Goal: Task Accomplishment & Management: Use online tool/utility

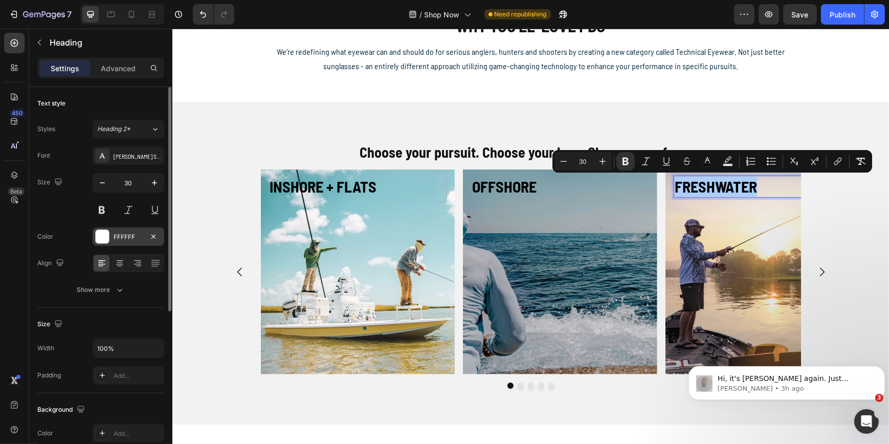
click at [115, 235] on div "FFFFFF" at bounding box center [129, 236] width 30 height 9
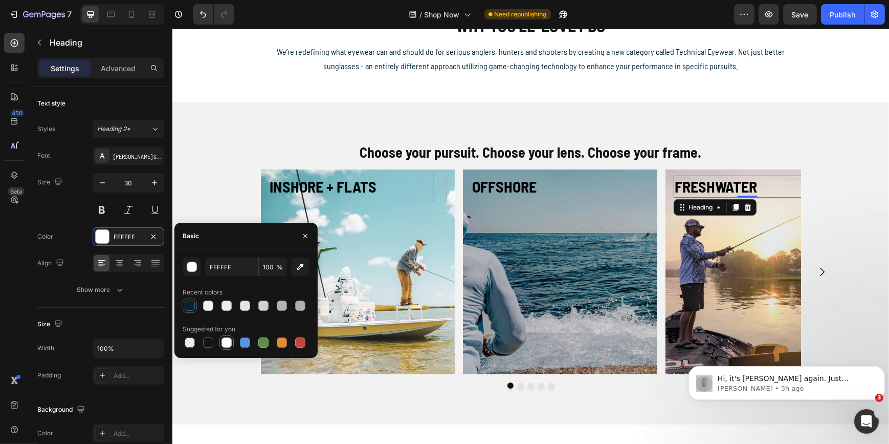
click at [189, 308] on div at bounding box center [190, 305] width 10 height 10
type input "002439"
click at [69, 218] on div "Size 30" at bounding box center [100, 196] width 127 height 46
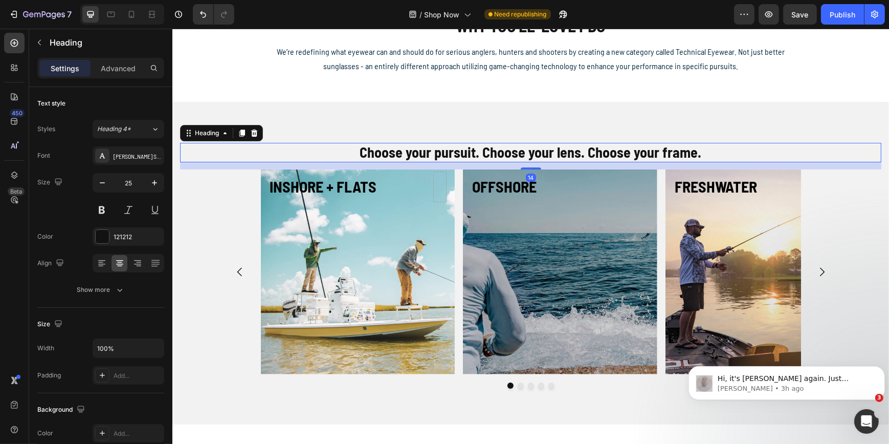
click at [425, 150] on strong "Choose your pursuit. Choose your lens. Choose your frame." at bounding box center [531, 151] width 342 height 17
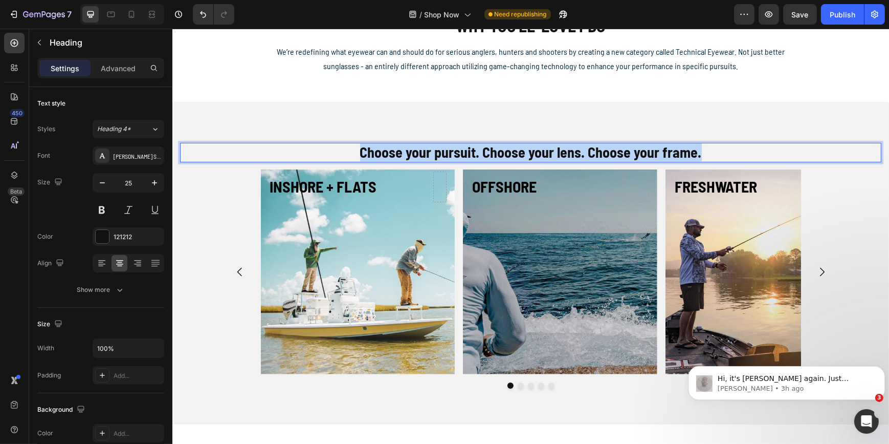
click at [425, 150] on strong "Choose your pursuit. Choose your lens. Choose your frame." at bounding box center [531, 151] width 342 height 17
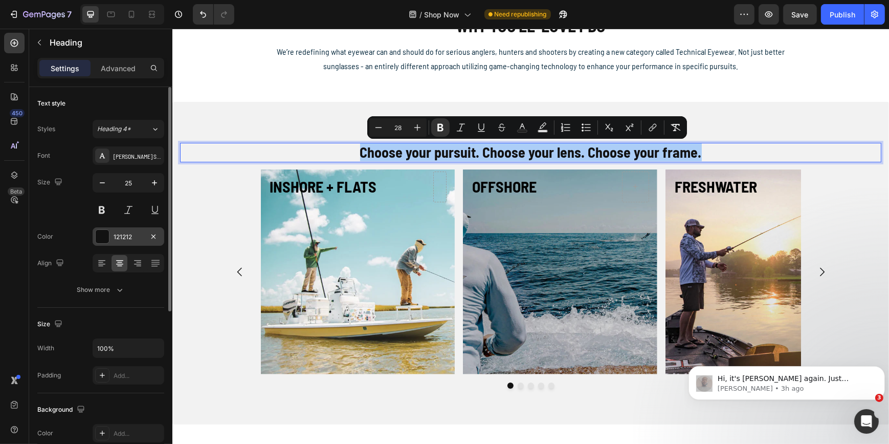
click at [134, 234] on div "121212" at bounding box center [129, 236] width 30 height 9
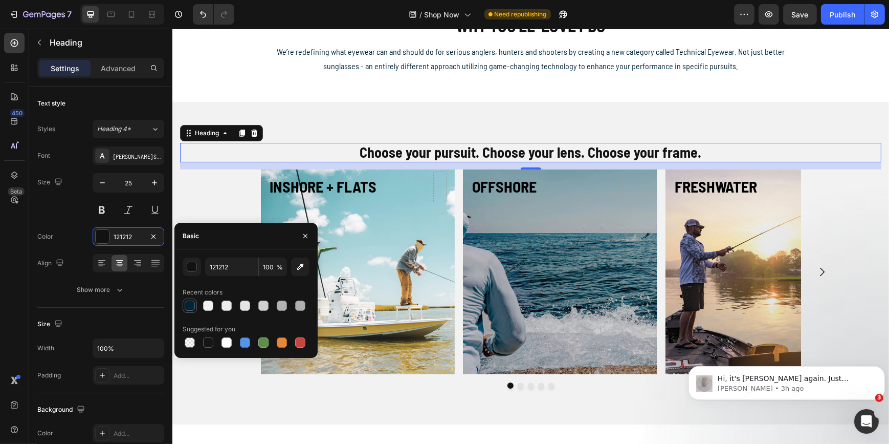
click at [193, 308] on div at bounding box center [190, 305] width 10 height 10
type input "002439"
click at [190, 302] on div at bounding box center [190, 305] width 10 height 10
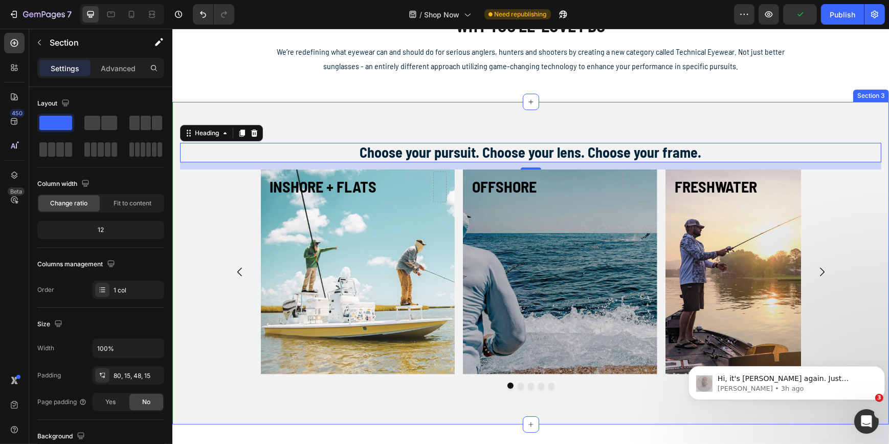
click at [252, 107] on div "⁠⁠⁠⁠⁠⁠⁠ Choose your pursuit. Choose your lens. Choose your frame. Heading 14 ⁠⁠…" at bounding box center [530, 263] width 717 height 322
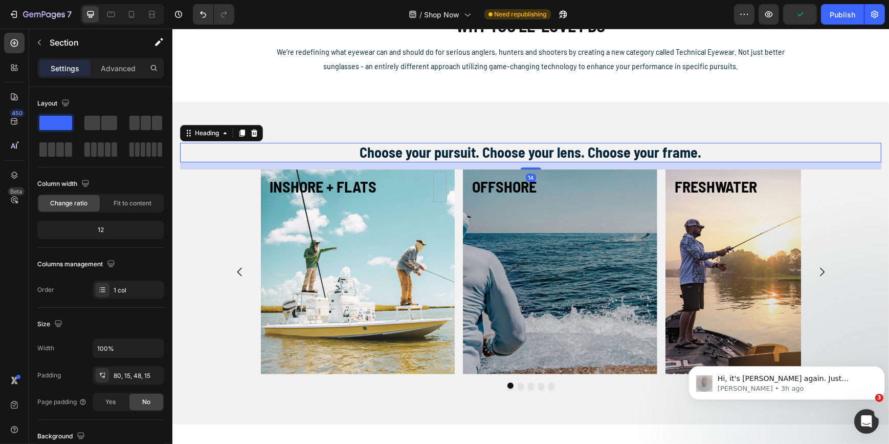
click at [404, 149] on strong "Choose your pursuit. Choose your lens. Choose your frame." at bounding box center [531, 151] width 342 height 17
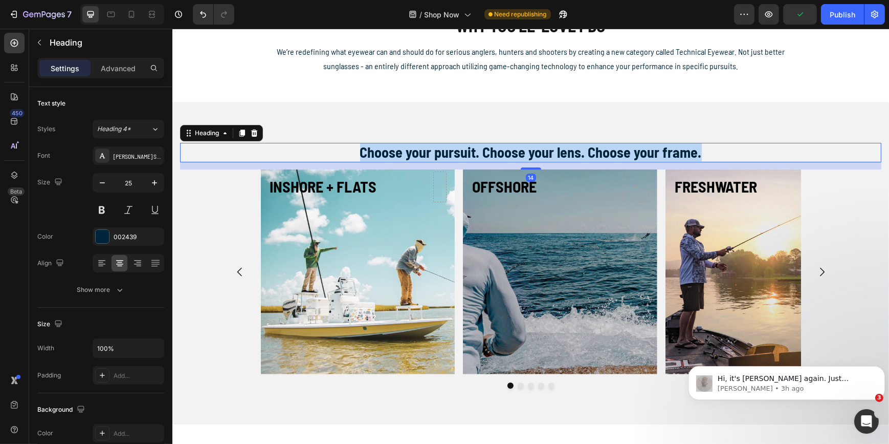
click at [404, 149] on strong "Choose your pursuit. Choose your lens. Choose your frame." at bounding box center [531, 151] width 342 height 17
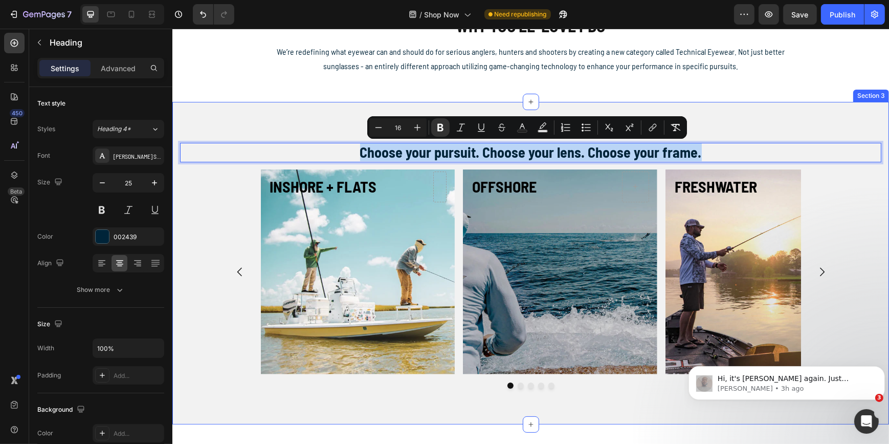
click at [202, 195] on div "⁠⁠⁠⁠⁠⁠⁠ INSHORE + FLATS Heading Hero Banner ⁠⁠⁠⁠⁠⁠⁠ OFFSHORE Heading Hero Banne…" at bounding box center [531, 284] width 702 height 230
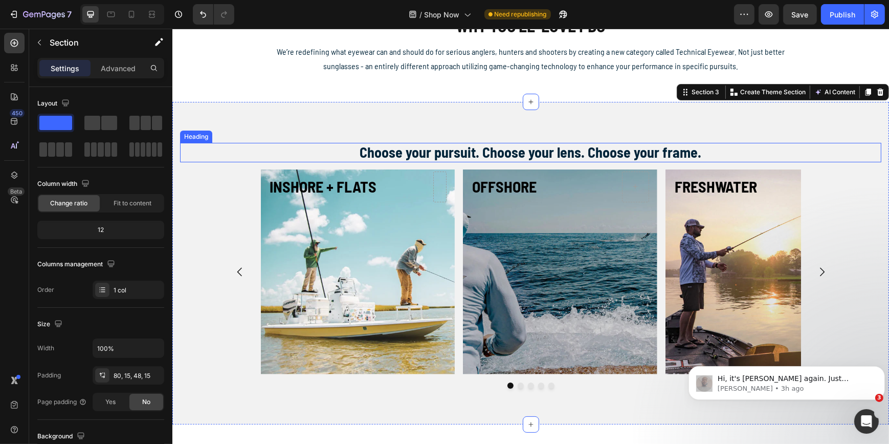
click at [409, 150] on strong "Choose your pursuit. Choose your lens. Choose your frame." at bounding box center [531, 151] width 342 height 17
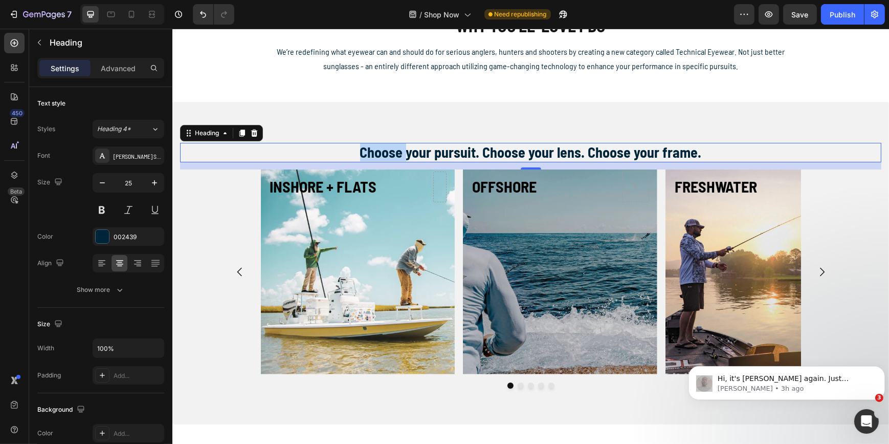
click at [379, 151] on strong "Choose your pursuit. Choose your lens. Choose your frame." at bounding box center [531, 151] width 342 height 17
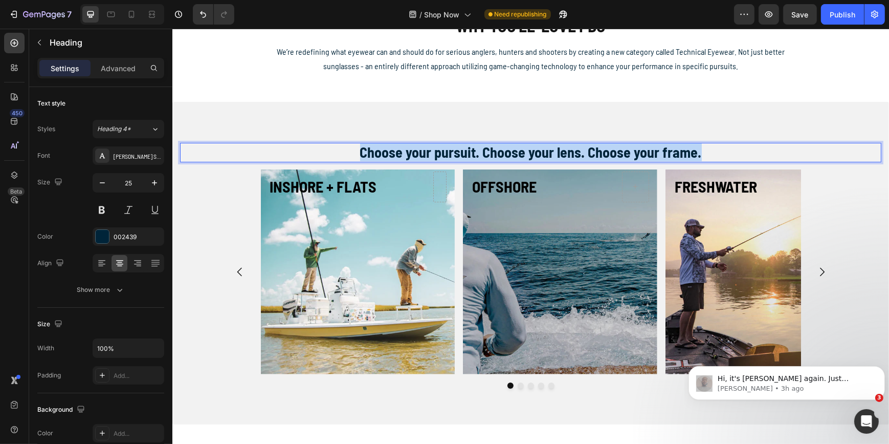
click at [379, 151] on strong "Choose your pursuit. Choose your lens. Choose your frame." at bounding box center [531, 151] width 342 height 17
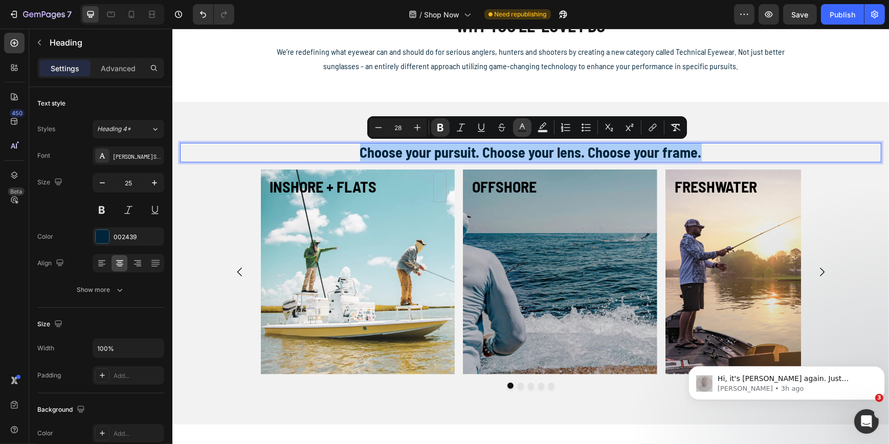
click at [521, 126] on icon "Editor contextual toolbar" at bounding box center [522, 126] width 5 height 6
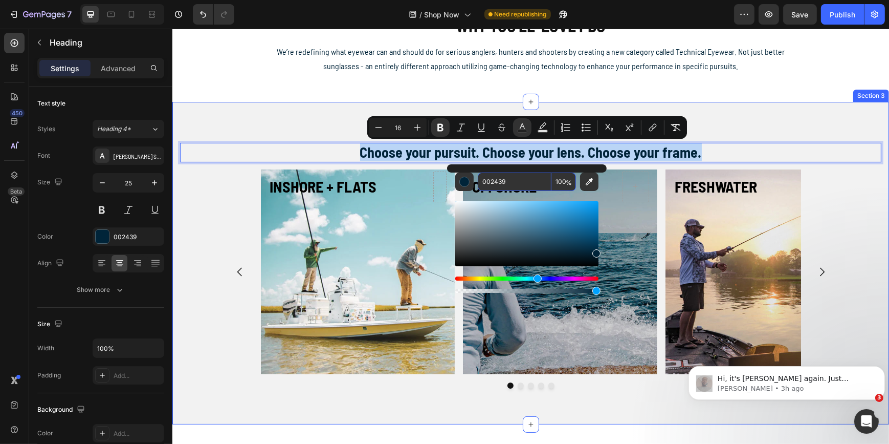
click at [273, 112] on div "Choose your pursuit. Choose your lens. Choose your frame. Heading 14 ⁠⁠⁠⁠⁠⁠⁠ IN…" at bounding box center [530, 263] width 717 height 322
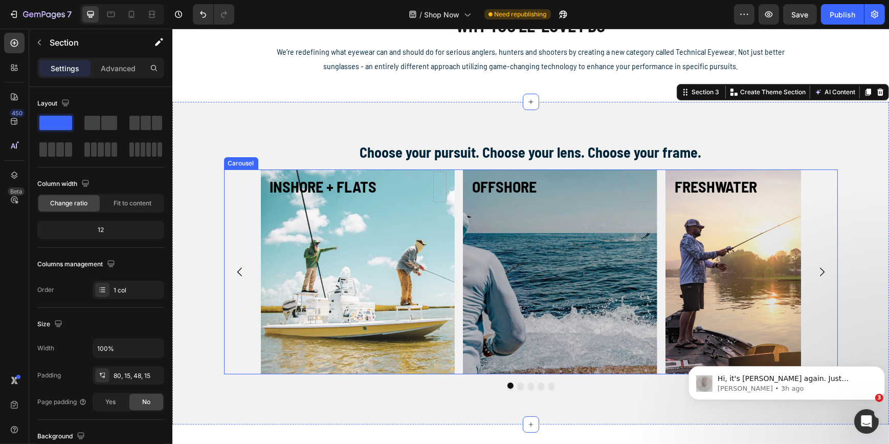
click at [818, 266] on icon "Carousel Next Arrow" at bounding box center [822, 272] width 12 height 12
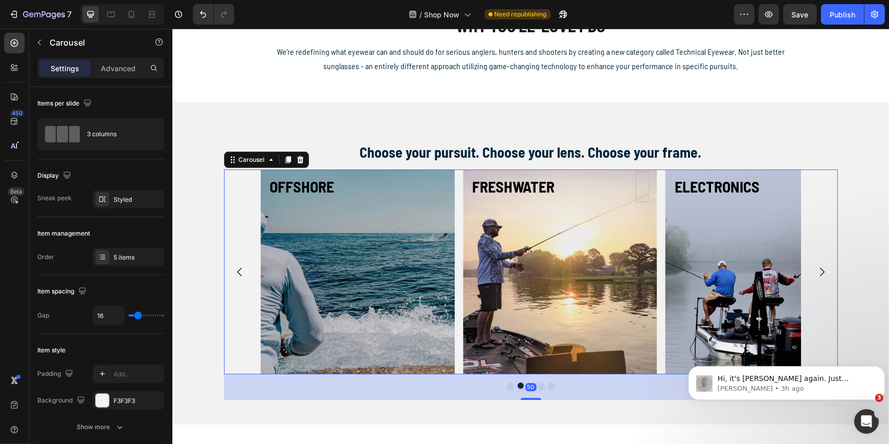
click at [818, 266] on icon "Carousel Next Arrow" at bounding box center [822, 272] width 12 height 12
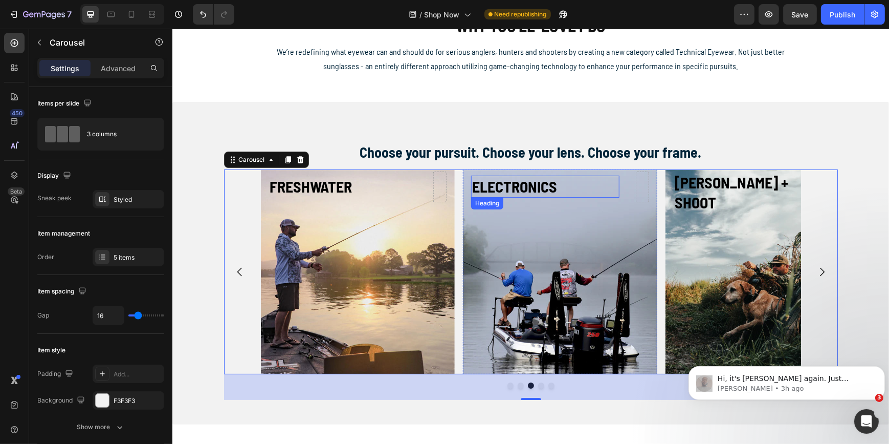
click at [526, 188] on strong "ELECTRONICS" at bounding box center [514, 186] width 85 height 18
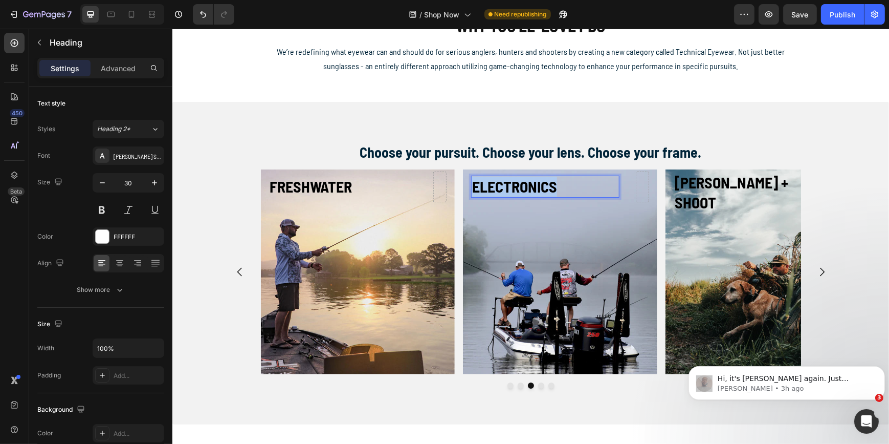
click at [526, 188] on strong "ELECTRONICS" at bounding box center [514, 186] width 85 height 18
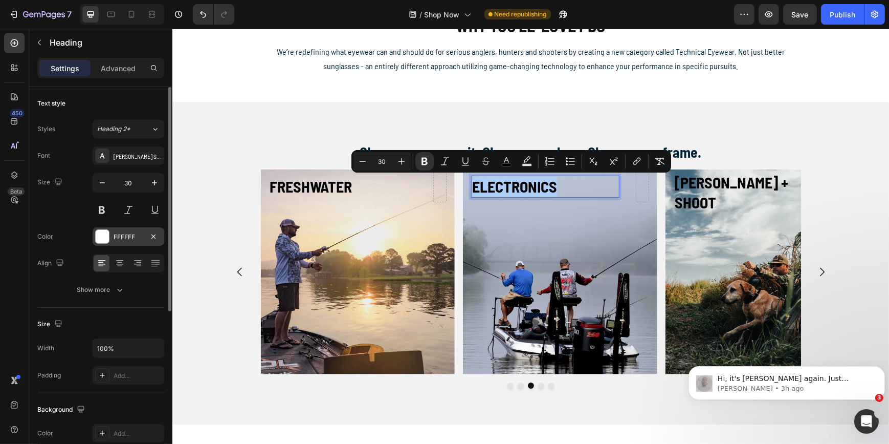
click at [118, 237] on div "FFFFFF" at bounding box center [129, 236] width 30 height 9
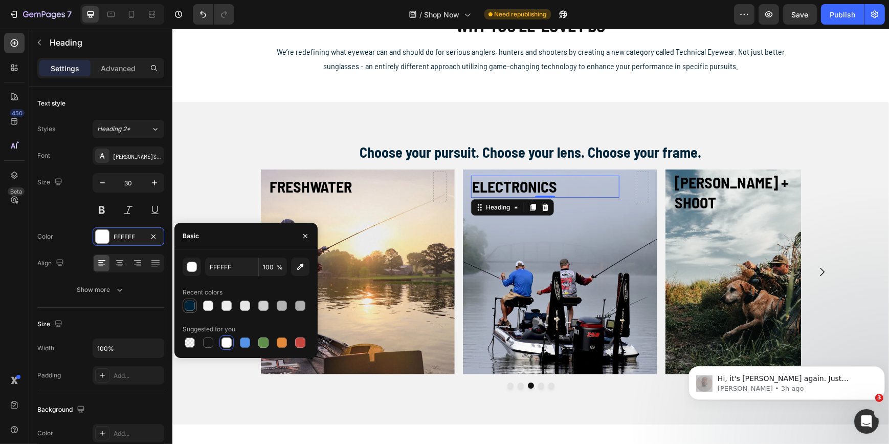
click at [187, 303] on div at bounding box center [190, 305] width 10 height 10
type input "002439"
click at [710, 189] on strong "[PERSON_NAME] + SHOOT" at bounding box center [731, 192] width 114 height 38
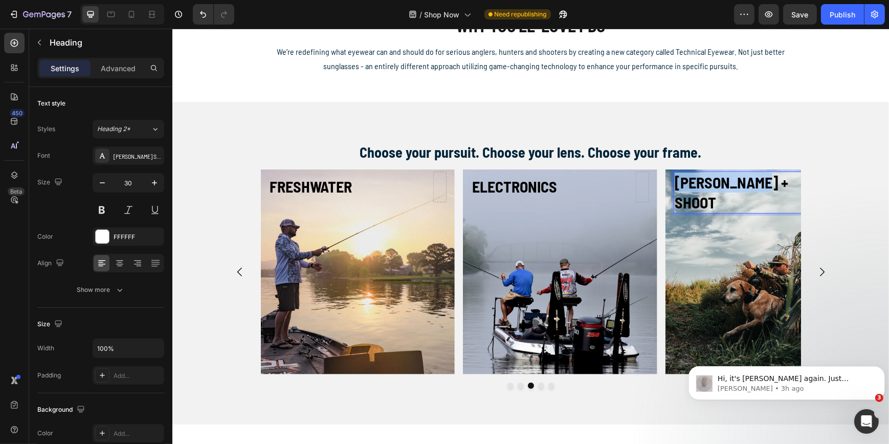
click at [710, 189] on strong "[PERSON_NAME] + SHOOT" at bounding box center [731, 192] width 114 height 38
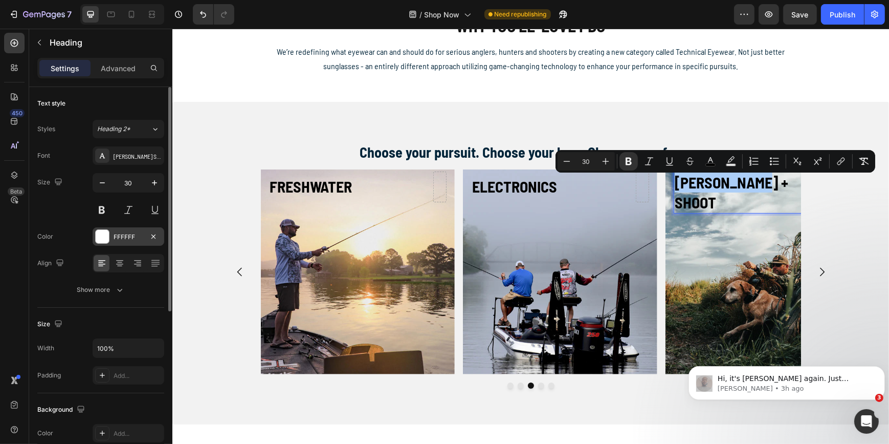
click at [139, 234] on div "FFFFFF" at bounding box center [129, 236] width 30 height 9
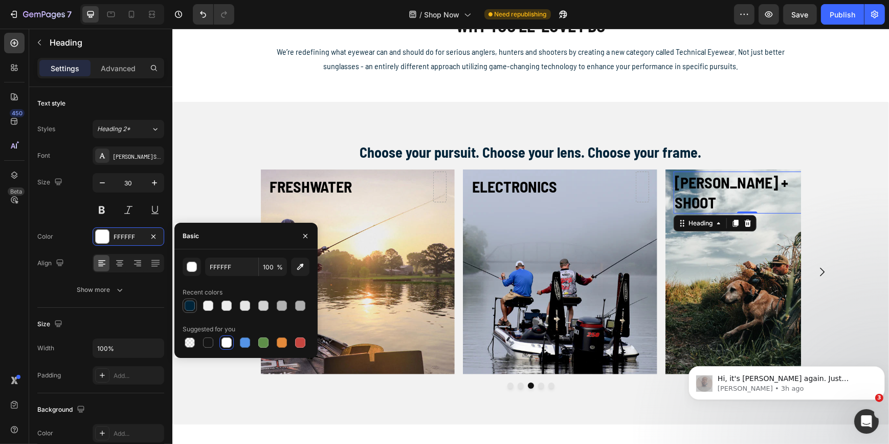
click at [192, 306] on div at bounding box center [190, 305] width 10 height 10
type input "002439"
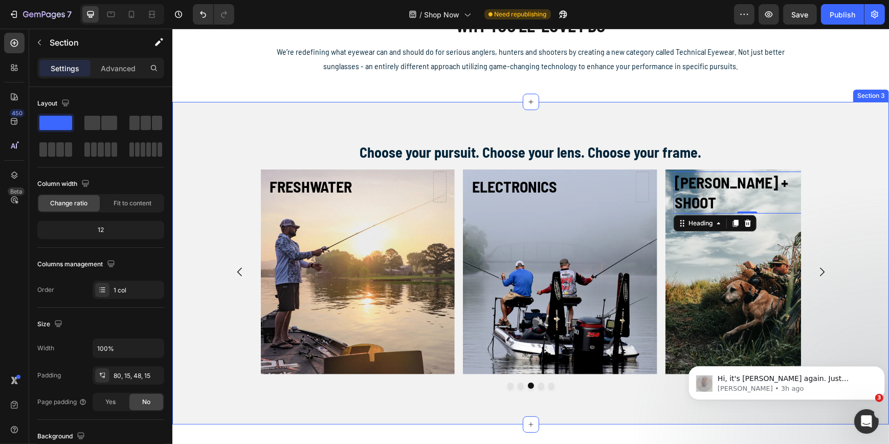
click at [791, 127] on div "⁠⁠⁠⁠⁠⁠⁠ Choose your pursuit. Choose your lens. Choose your frame. Heading ⁠⁠⁠⁠⁠…" at bounding box center [530, 263] width 717 height 322
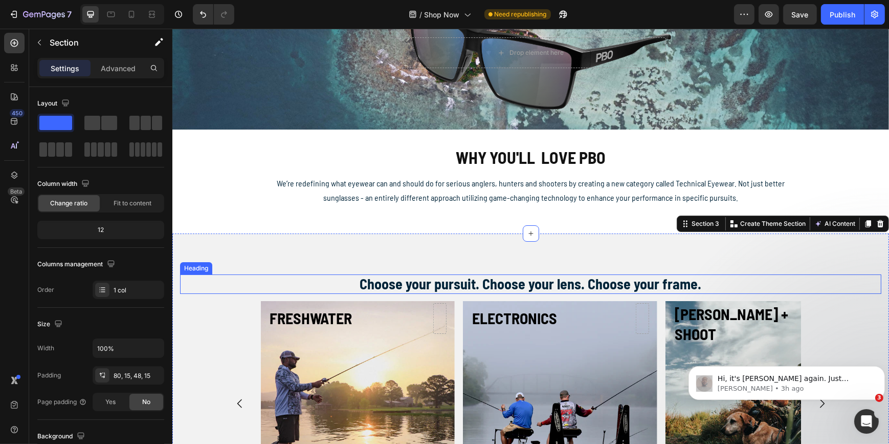
scroll to position [66, 0]
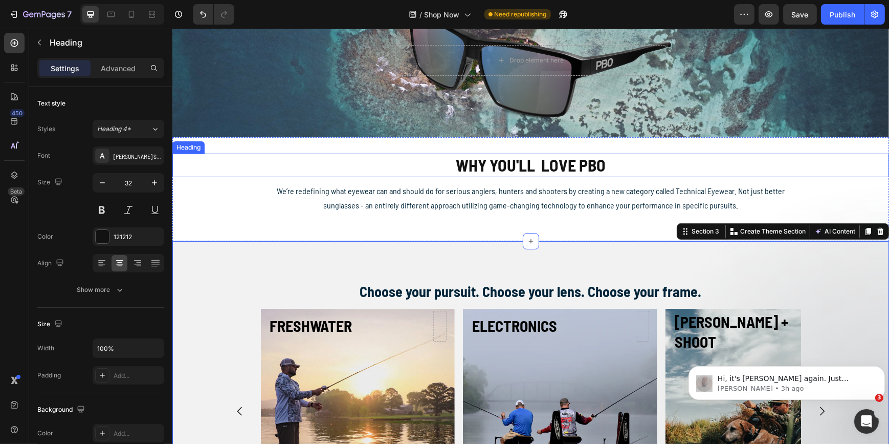
click at [525, 161] on strong "WHY YOU'LL LOVE PBO" at bounding box center [530, 164] width 150 height 19
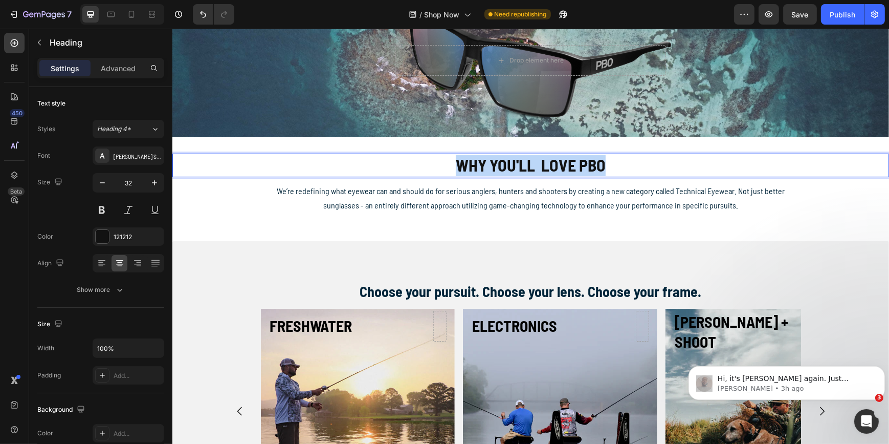
click at [525, 161] on strong "WHY YOU'LL LOVE PBO" at bounding box center [530, 164] width 150 height 19
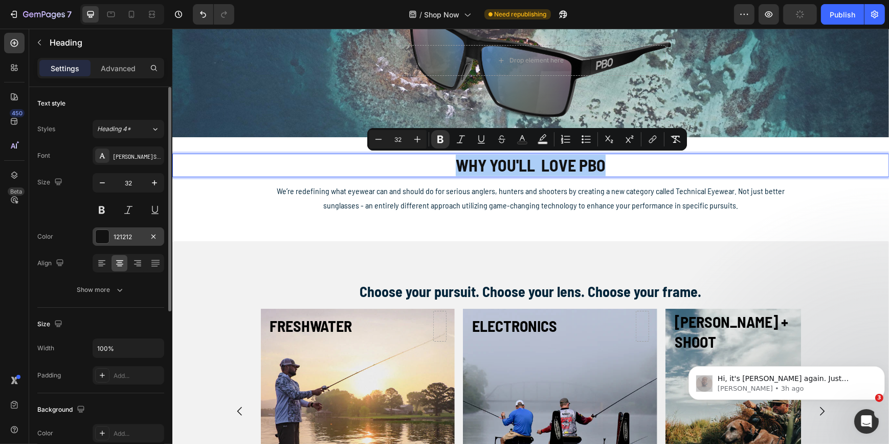
click at [119, 235] on div "121212" at bounding box center [129, 236] width 30 height 9
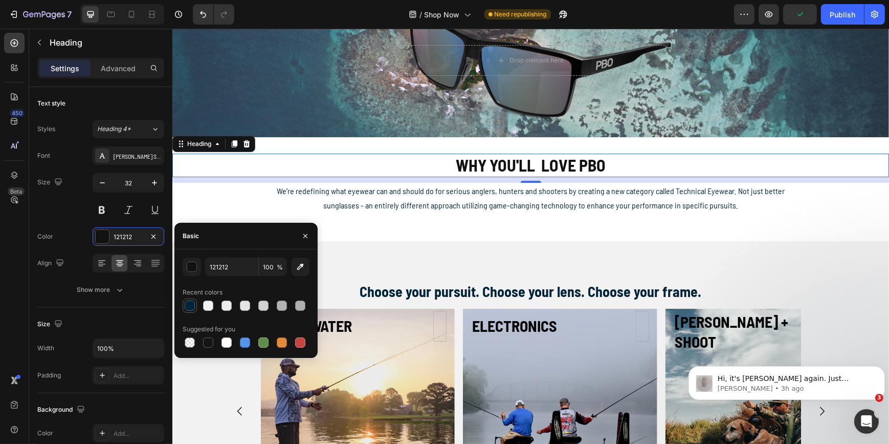
click at [189, 305] on div at bounding box center [190, 305] width 10 height 10
type input "002439"
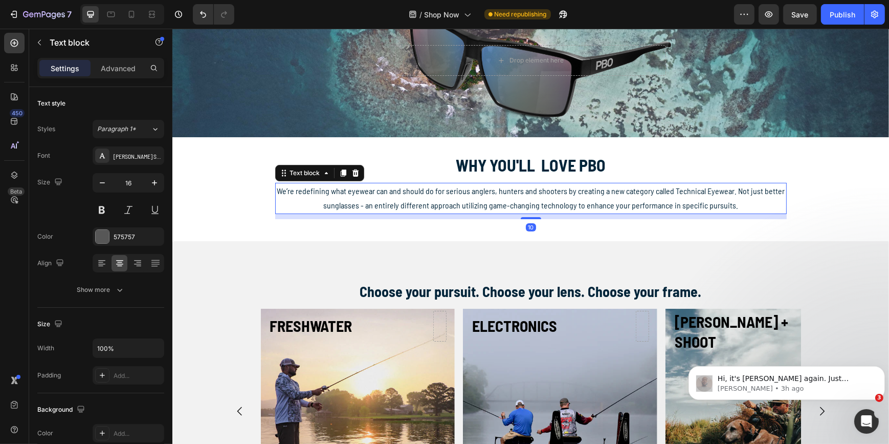
click at [335, 213] on div "We’re redefining what eyewear can and should do for serious anglers, hunters an…" at bounding box center [531, 199] width 512 height 32
click at [361, 210] on p "We’re redefining what eyewear can and should do for serious anglers, hunters an…" at bounding box center [531, 199] width 510 height 30
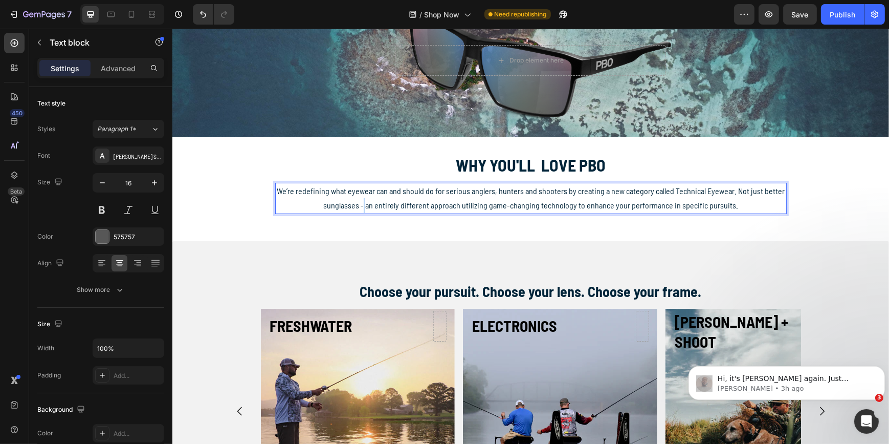
click at [361, 210] on p "We’re redefining what eyewear can and should do for serious anglers, hunters an…" at bounding box center [531, 199] width 510 height 30
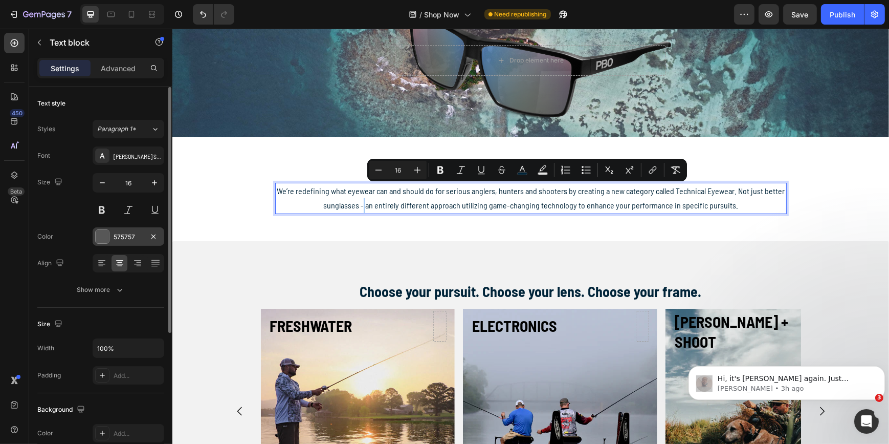
click at [106, 237] on div at bounding box center [102, 236] width 13 height 13
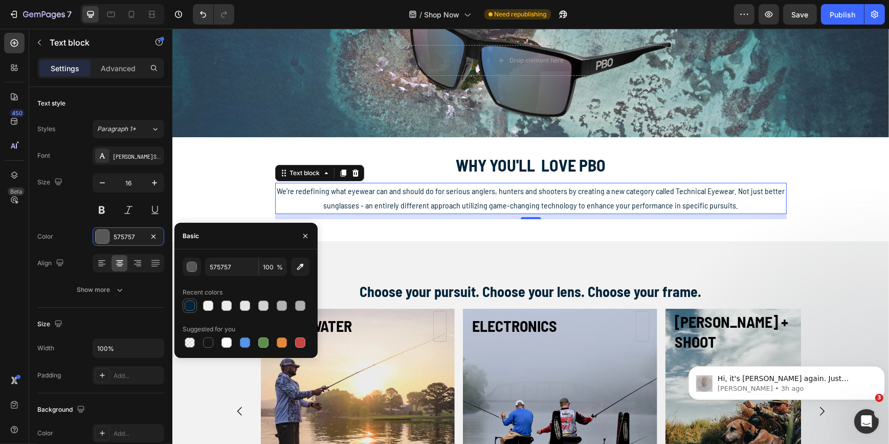
click at [190, 304] on div at bounding box center [190, 305] width 10 height 10
type input "002439"
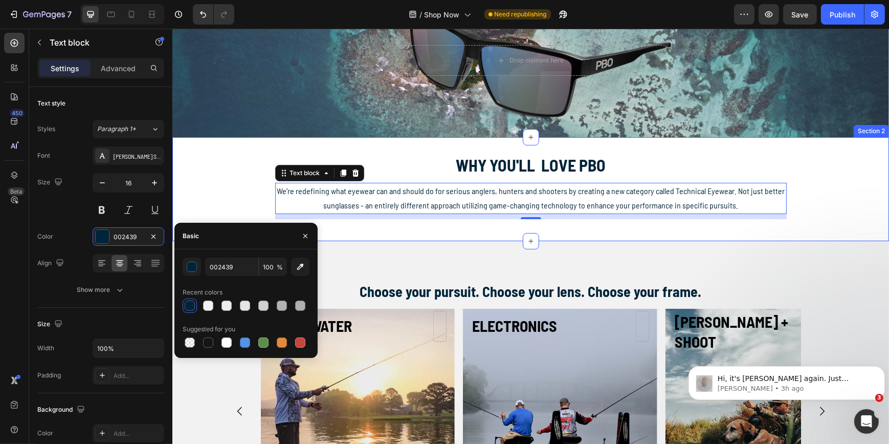
click at [209, 214] on div "⁠⁠⁠⁠⁠⁠⁠ WHY YOU'LL LOVE PBO Heading We’re redefining what eyewear can and shoul…" at bounding box center [530, 189] width 717 height 71
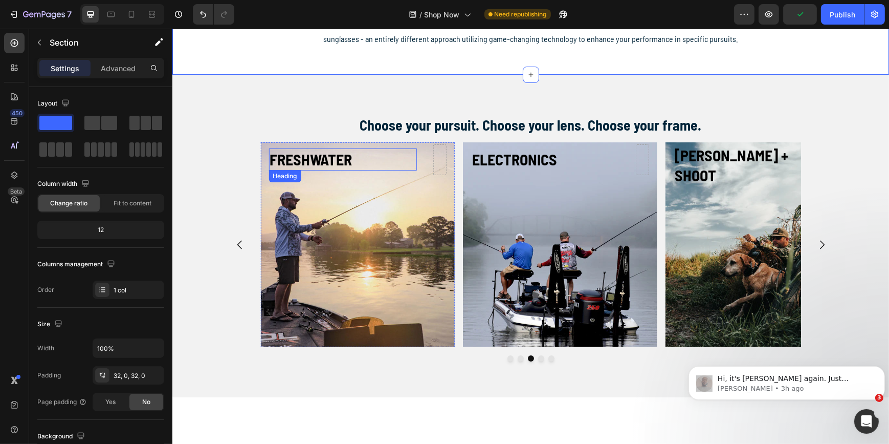
scroll to position [325, 0]
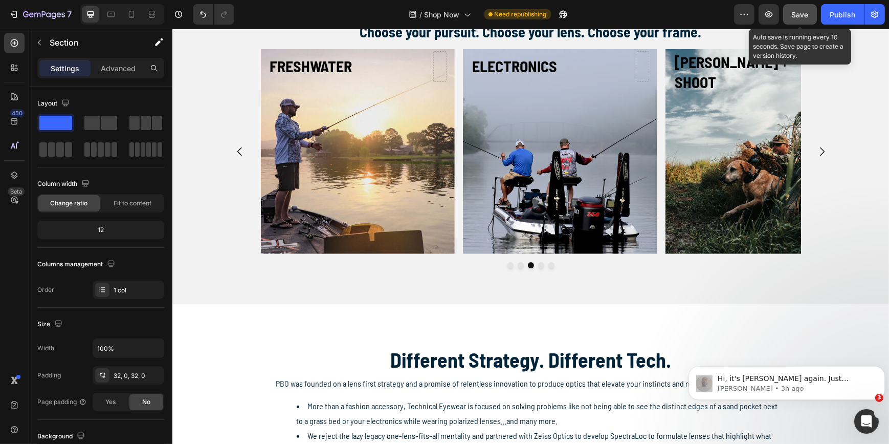
click at [803, 13] on span "Save" at bounding box center [800, 14] width 17 height 9
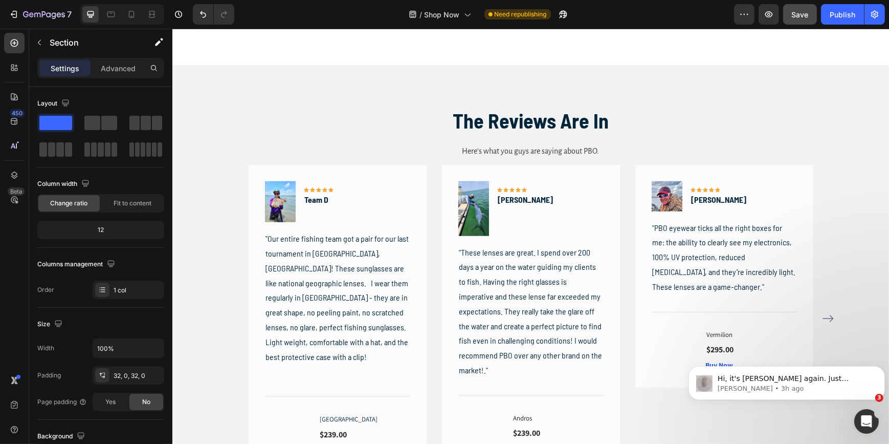
scroll to position [1047, 0]
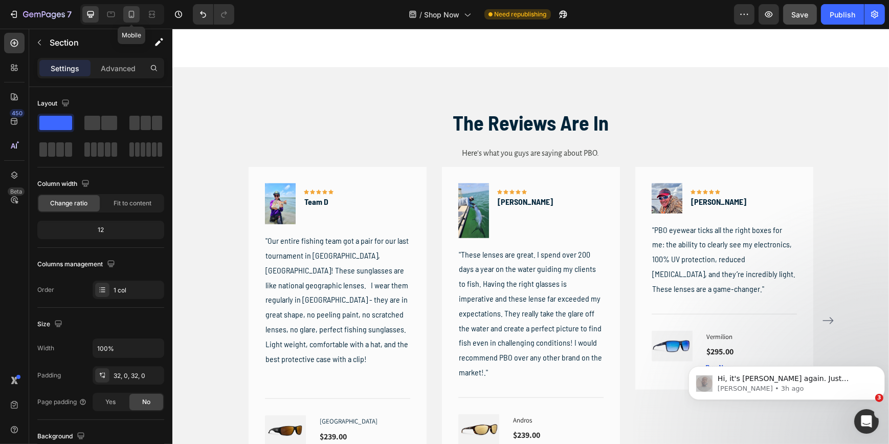
click at [135, 12] on icon at bounding box center [131, 14] width 10 height 10
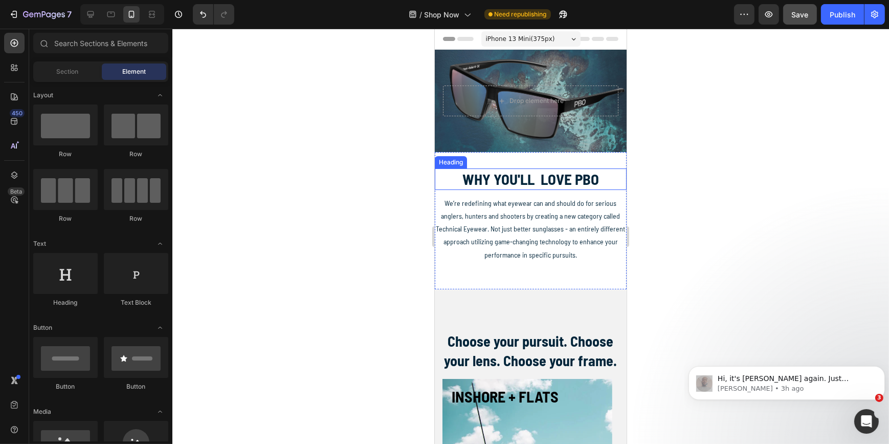
click at [522, 181] on strong "WHY YOU'LL LOVE PBO" at bounding box center [530, 179] width 137 height 18
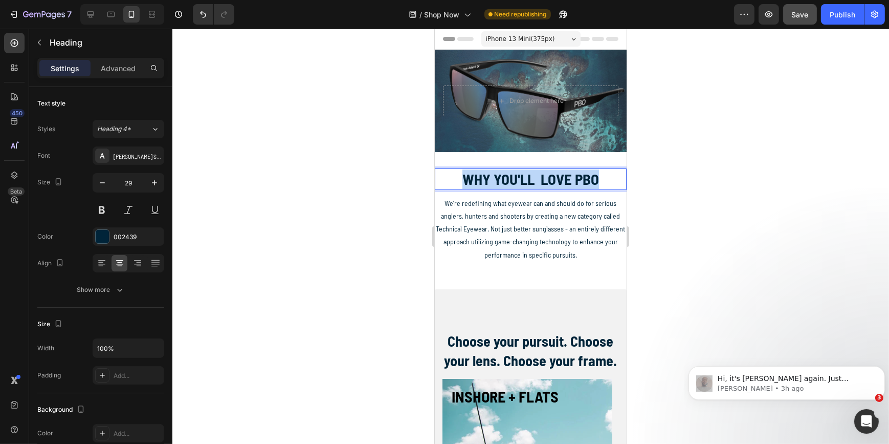
click at [522, 181] on strong "WHY YOU'LL LOVE PBO" at bounding box center [530, 179] width 137 height 18
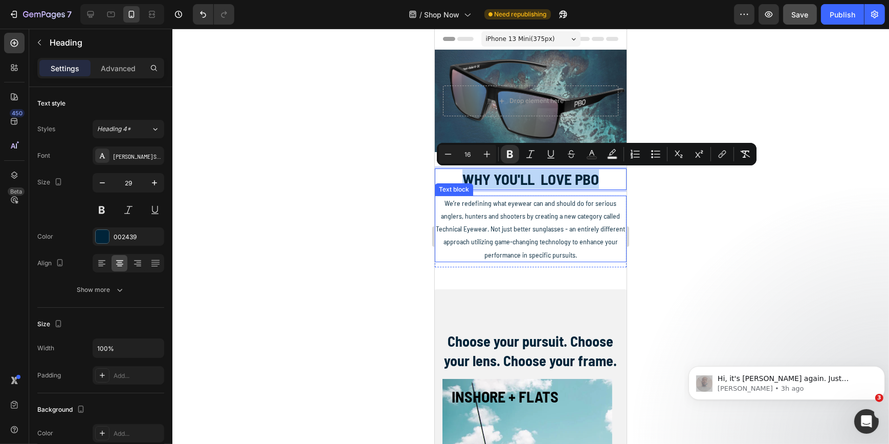
click at [517, 226] on span "We’re redefining what eyewear can and should do for serious anglers, hunters an…" at bounding box center [530, 229] width 189 height 60
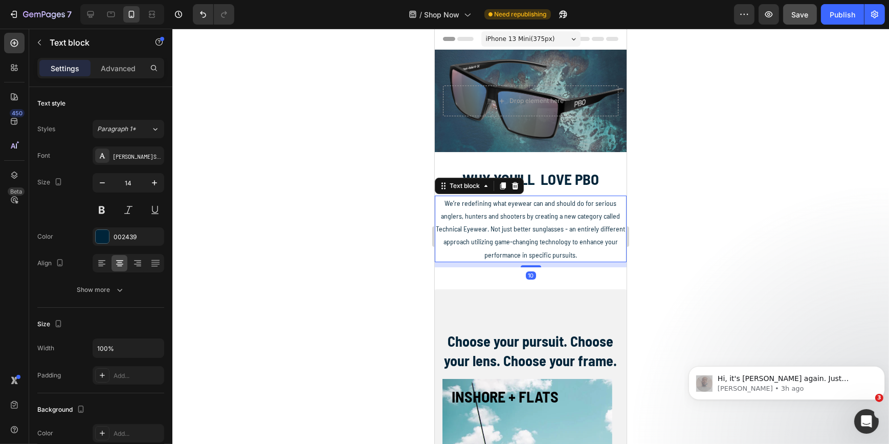
click at [517, 226] on span "We’re redefining what eyewear can and should do for serious anglers, hunters an…" at bounding box center [530, 229] width 189 height 60
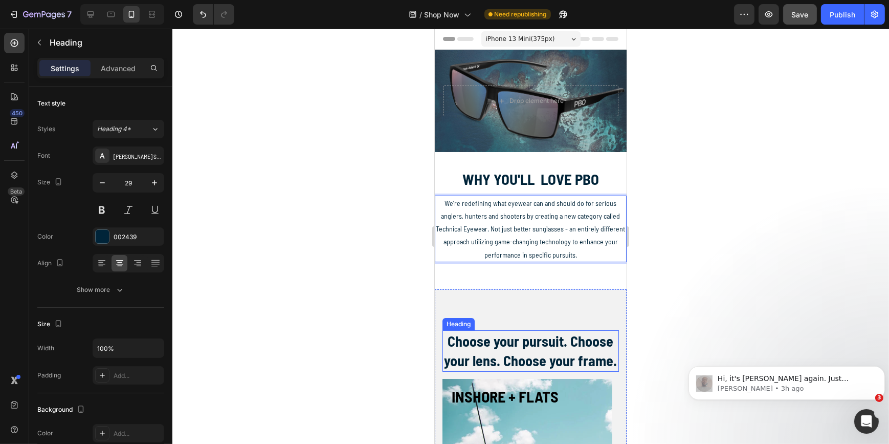
click at [553, 345] on strong "Choose your pursuit. Choose your lens. Choose your frame." at bounding box center [530, 350] width 173 height 37
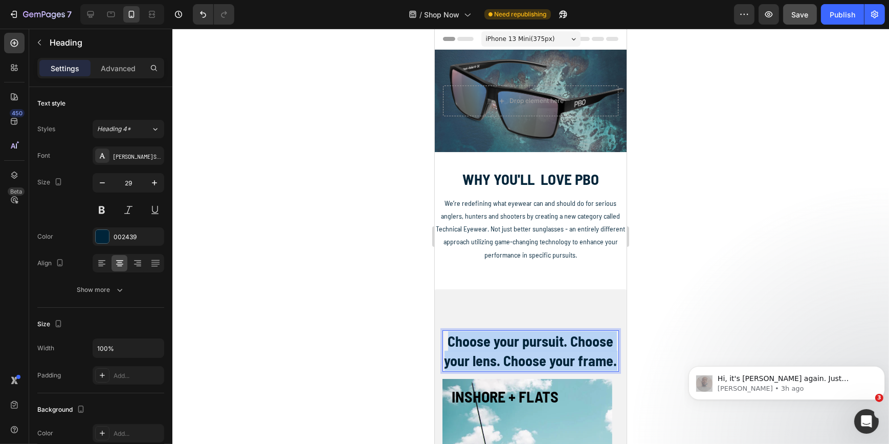
click at [553, 345] on strong "Choose your pursuit. Choose your lens. Choose your frame." at bounding box center [530, 350] width 173 height 37
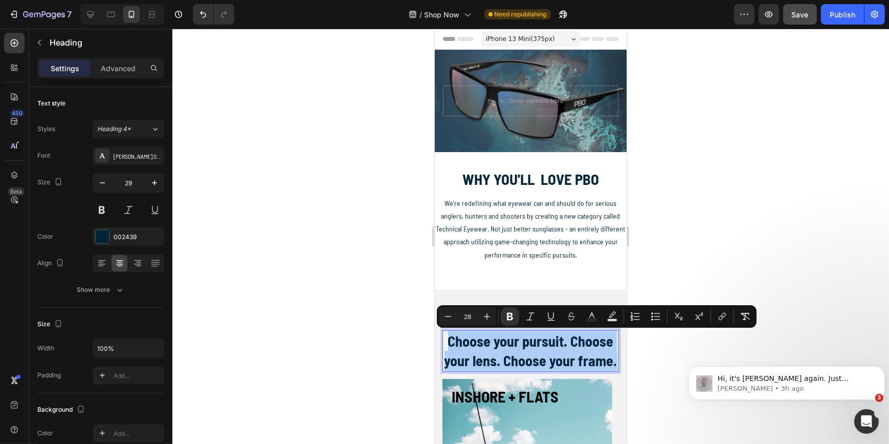
click at [381, 275] on div at bounding box center [530, 236] width 717 height 415
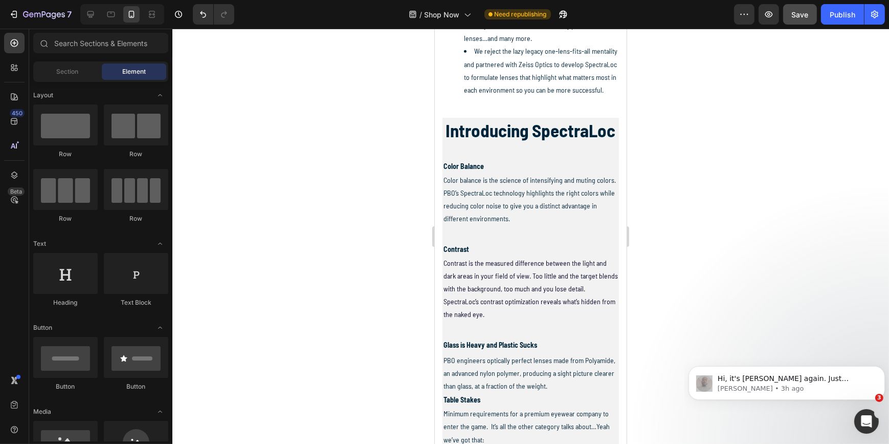
scroll to position [813, 0]
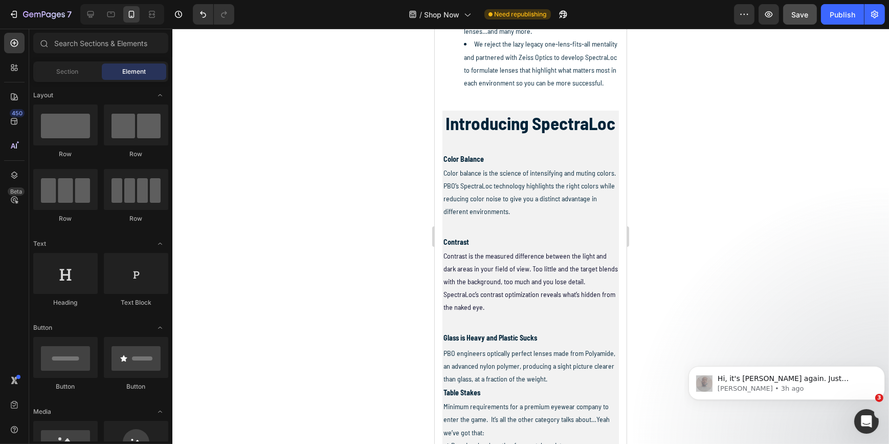
drag, startPoint x: 623, startPoint y: 119, endPoint x: 1064, endPoint y: 315, distance: 482.9
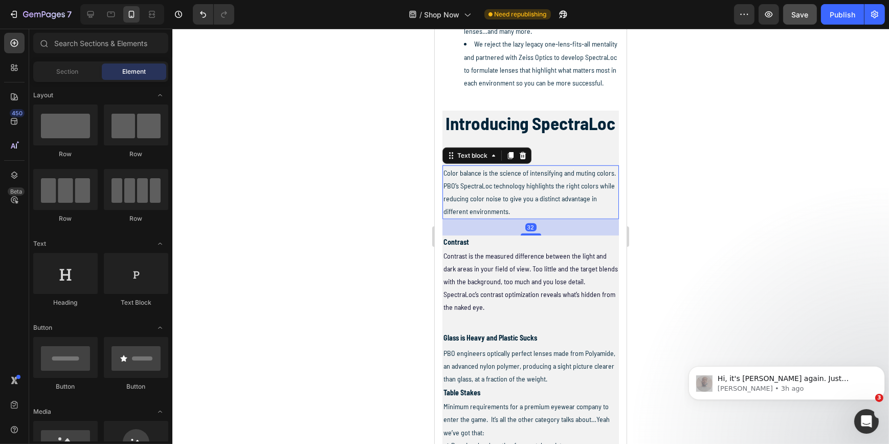
click at [528, 216] on span "Color balance is the science of intensifying and muting colors. PBO’s SpectraLo…" at bounding box center [529, 192] width 172 height 48
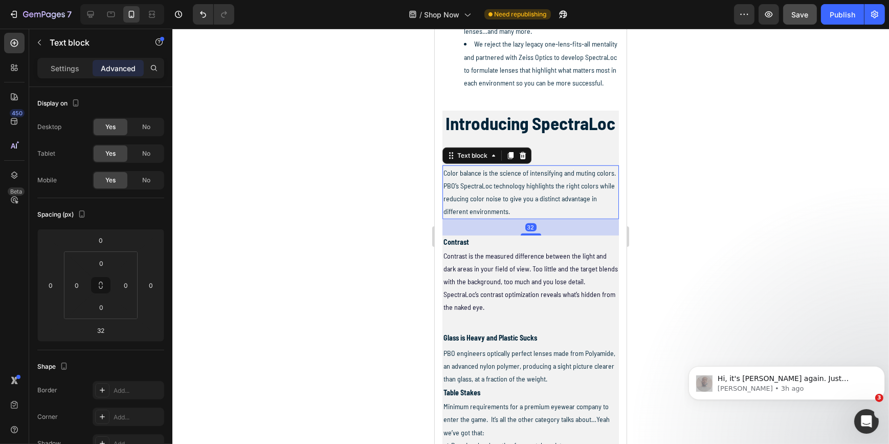
click at [521, 216] on span "Color balance is the science of intensifying and muting colors. PBO’s SpectraLo…" at bounding box center [529, 192] width 172 height 48
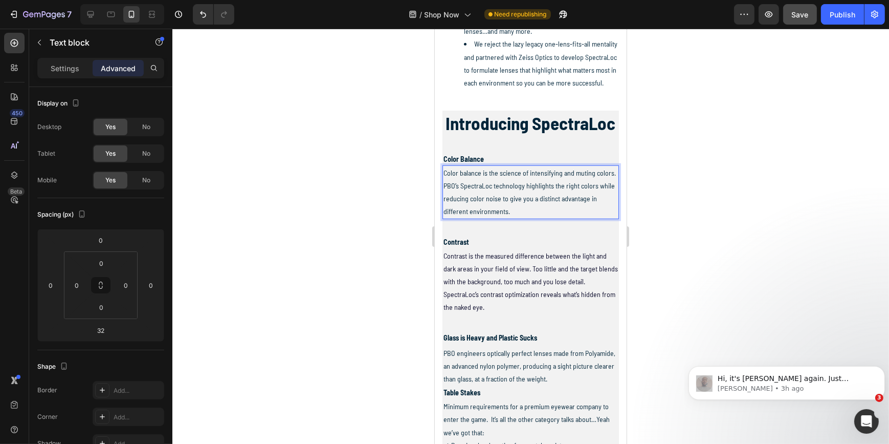
click at [521, 216] on span "Color balance is the science of intensifying and muting colors. PBO’s SpectraLo…" at bounding box center [529, 192] width 172 height 48
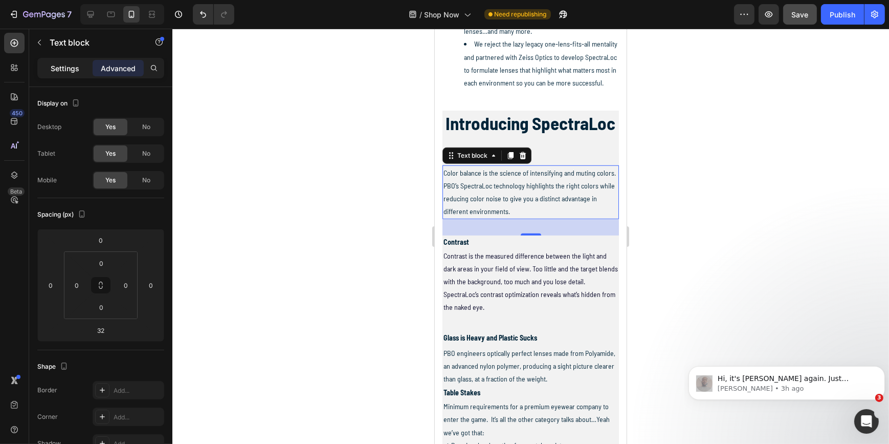
click at [56, 67] on p "Settings" at bounding box center [65, 68] width 29 height 11
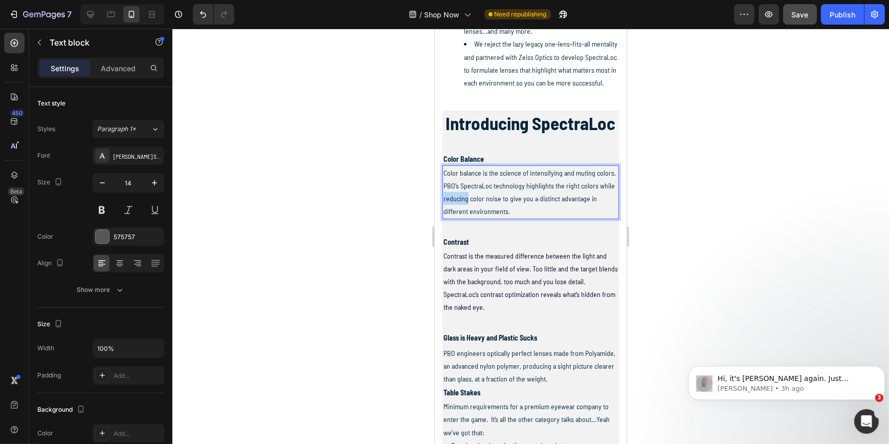
click at [496, 216] on span "Color balance is the science of intensifying and muting colors. PBO’s SpectraLo…" at bounding box center [529, 192] width 172 height 48
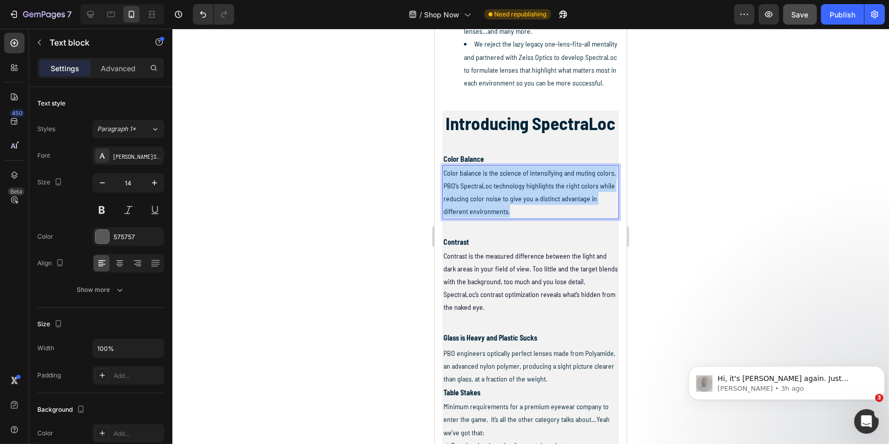
click at [496, 216] on span "Color balance is the science of intensifying and muting colors. PBO’s SpectraLo…" at bounding box center [529, 192] width 172 height 48
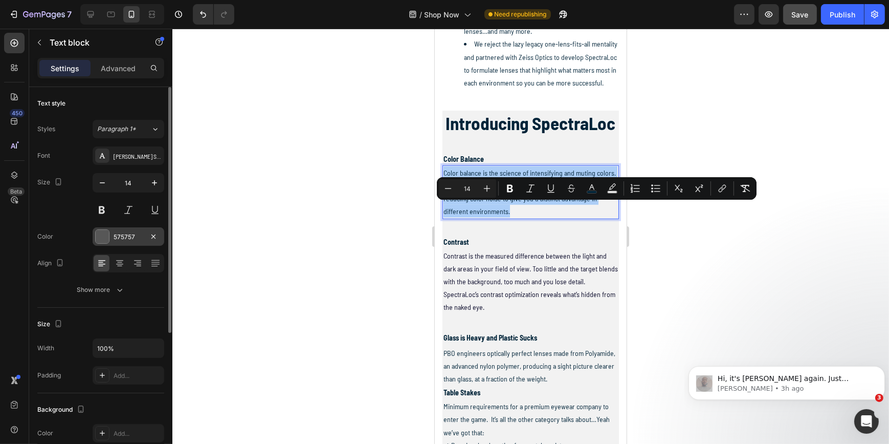
click at [121, 233] on div "575757" at bounding box center [129, 236] width 30 height 9
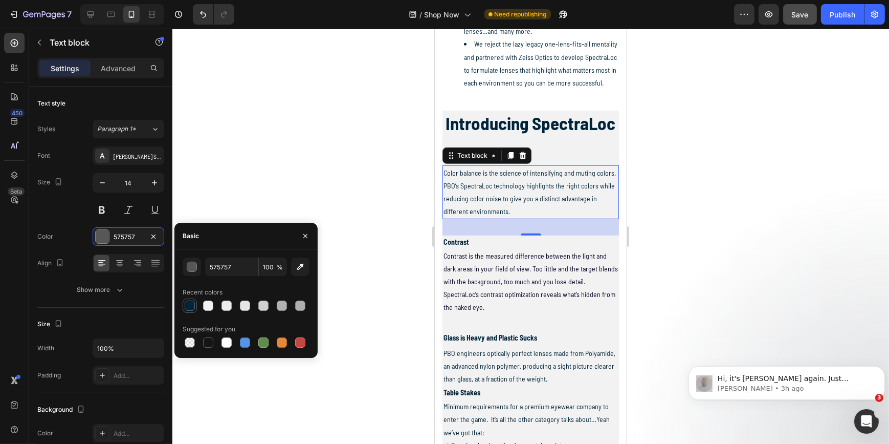
click at [191, 305] on div at bounding box center [190, 305] width 10 height 10
type input "002439"
click at [518, 136] on h2 "Introducing SpectraLoc" at bounding box center [530, 124] width 177 height 26
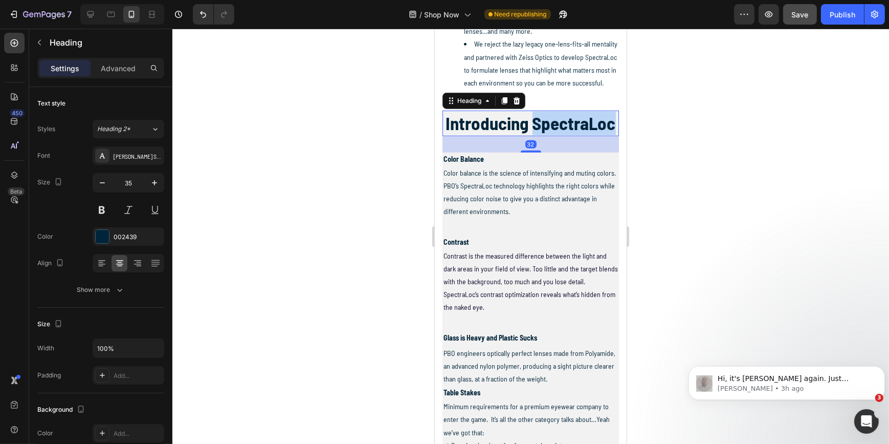
click at [518, 136] on h2 "Introducing SpectraLoc" at bounding box center [530, 124] width 177 height 26
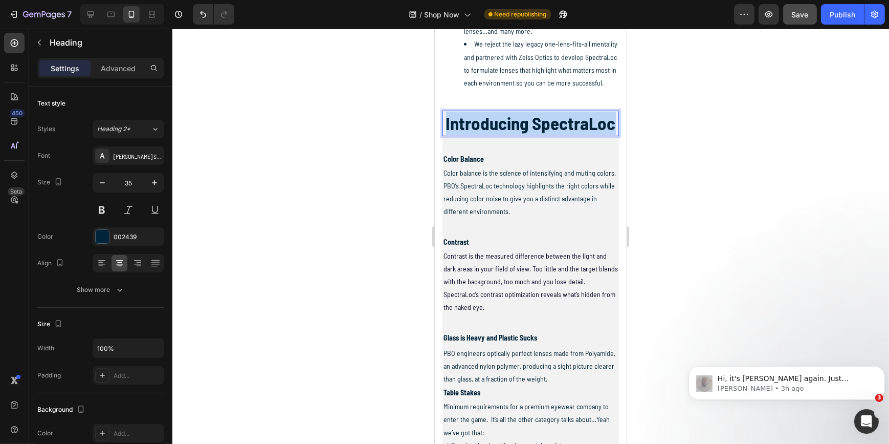
click at [518, 135] on p "Introducing SpectraLoc" at bounding box center [530, 124] width 175 height 24
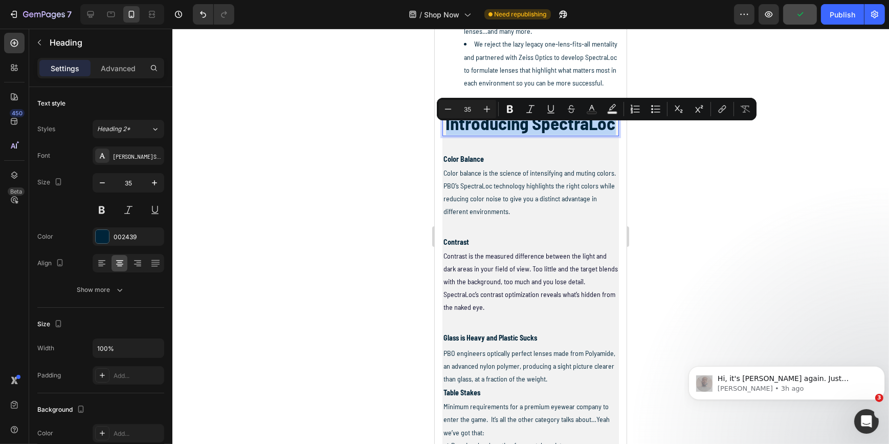
click at [522, 135] on p "Introducing SpectraLoc" at bounding box center [530, 124] width 175 height 24
drag, startPoint x: 487, startPoint y: 134, endPoint x: 571, endPoint y: 159, distance: 87.6
click at [571, 135] on p "Introducing SpectraLoc" at bounding box center [530, 124] width 175 height 24
click at [249, 229] on div at bounding box center [530, 236] width 717 height 415
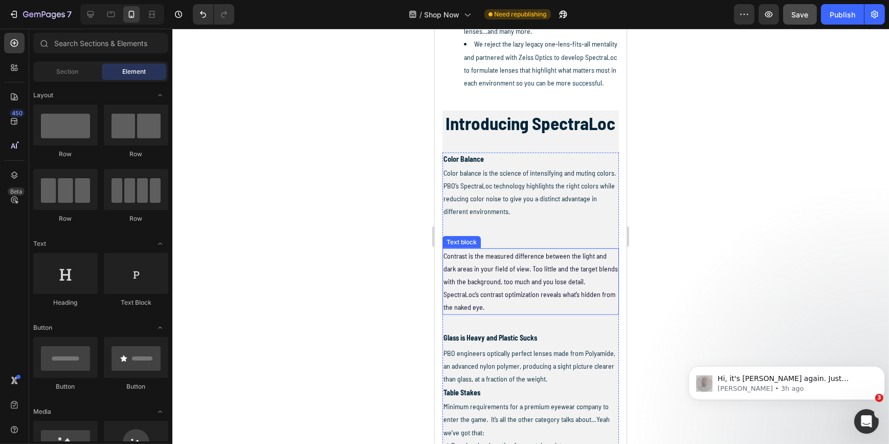
click at [468, 299] on span "Contrast is the measured difference between the light and dark areas in your fi…" at bounding box center [530, 281] width 175 height 60
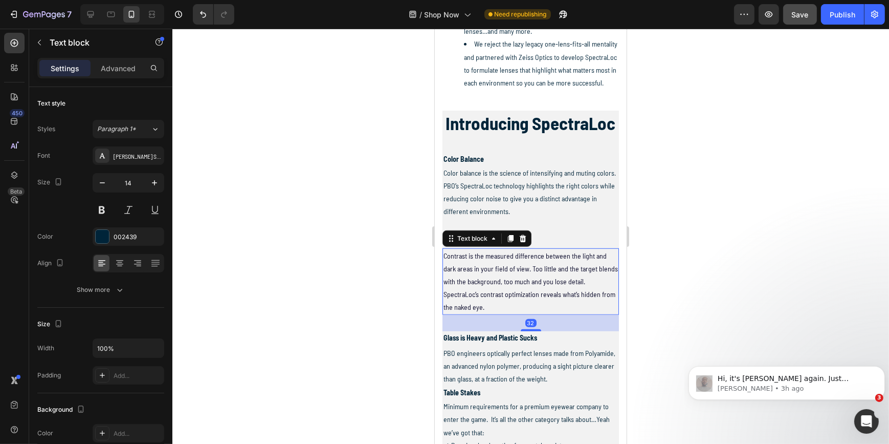
click at [468, 299] on span "Contrast is the measured difference between the light and dark areas in your fi…" at bounding box center [530, 281] width 175 height 60
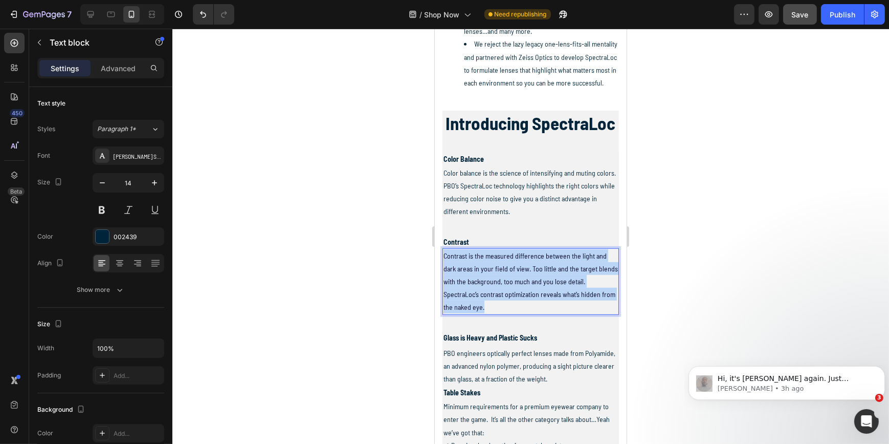
click at [468, 299] on span "Contrast is the measured difference between the light and dark areas in your fi…" at bounding box center [530, 281] width 175 height 60
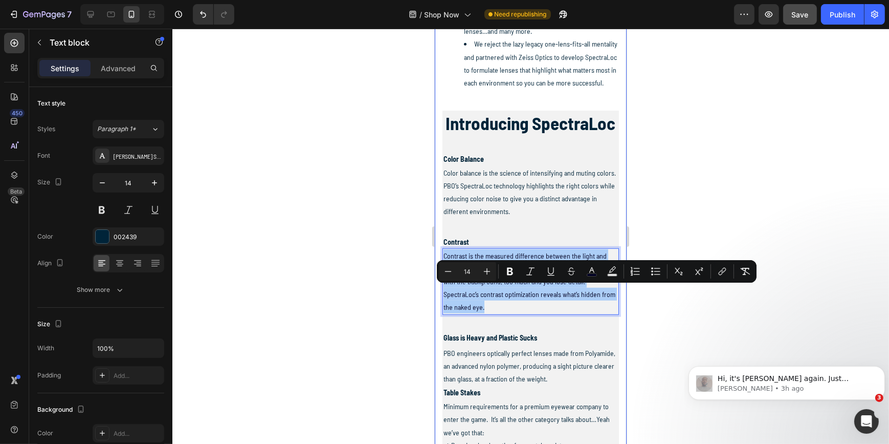
click at [388, 309] on div at bounding box center [530, 236] width 717 height 415
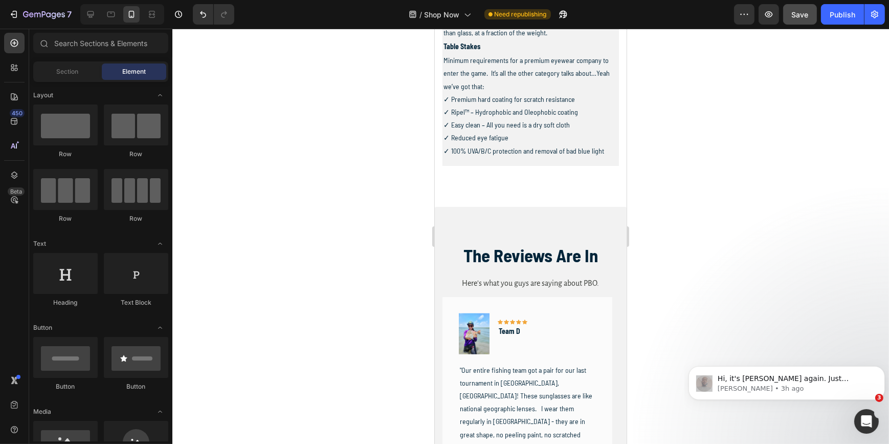
scroll to position [1170, 0]
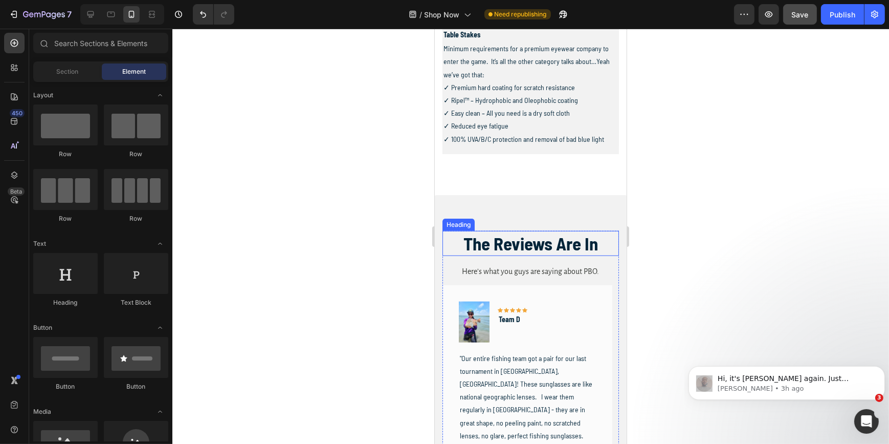
click at [539, 256] on h2 "The Reviews Are In" at bounding box center [530, 244] width 177 height 26
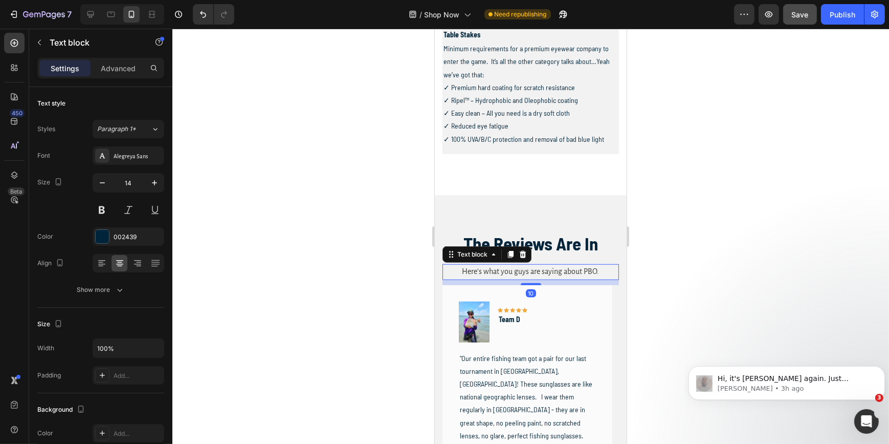
click at [552, 275] on span "Here’s what you guys are saying about PBO." at bounding box center [530, 271] width 137 height 8
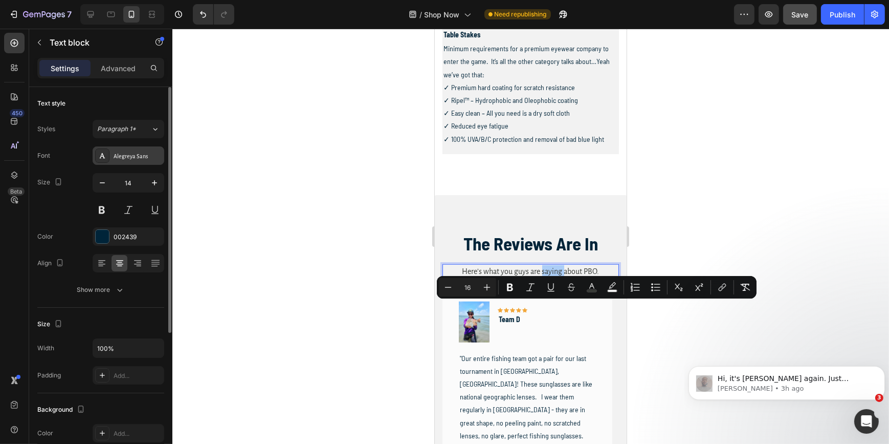
click at [127, 156] on div "Alegreya Sans" at bounding box center [138, 155] width 48 height 9
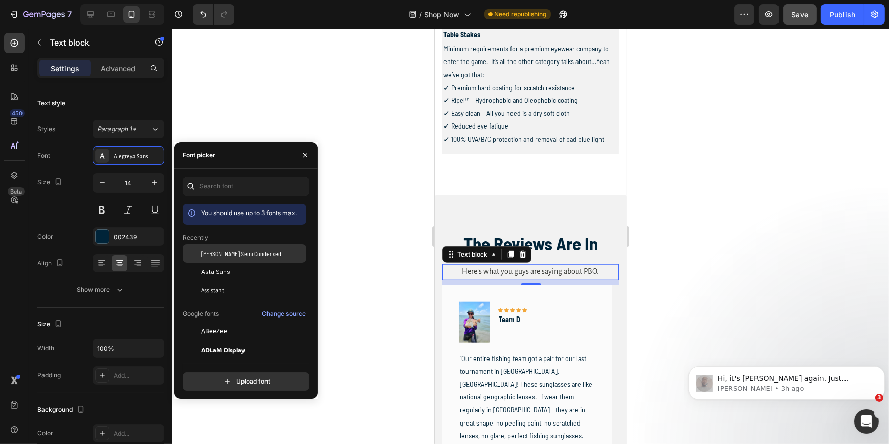
click at [222, 254] on span "[PERSON_NAME] Semi Condensed" at bounding box center [241, 253] width 80 height 9
click at [546, 256] on h2 "The Reviews Are In" at bounding box center [530, 244] width 177 height 26
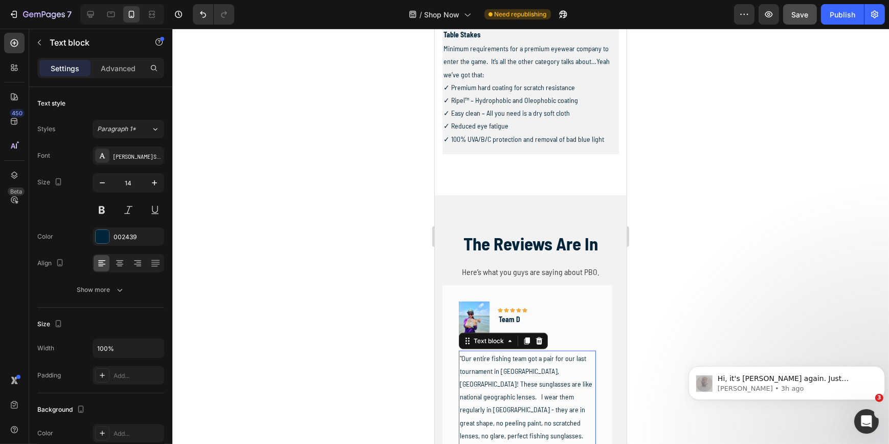
click at [520, 395] on p ""Our entire fishing team got a pair for our last tournament in [GEOGRAPHIC_DATA…" at bounding box center [527, 410] width 135 height 116
click at [514, 398] on p ""Our entire fishing team got a pair for our last tournament in [GEOGRAPHIC_DATA…" at bounding box center [527, 410] width 135 height 116
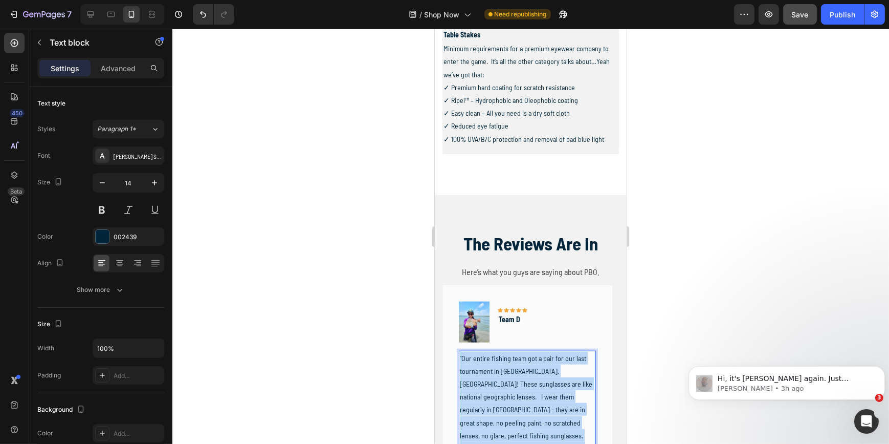
click at [514, 398] on p ""Our entire fishing team got a pair for our last tournament in [GEOGRAPHIC_DATA…" at bounding box center [527, 410] width 135 height 116
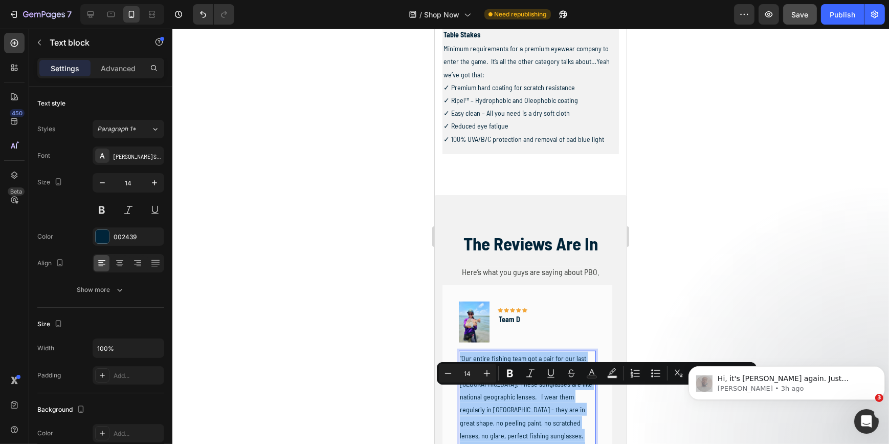
click at [329, 329] on div at bounding box center [530, 236] width 717 height 415
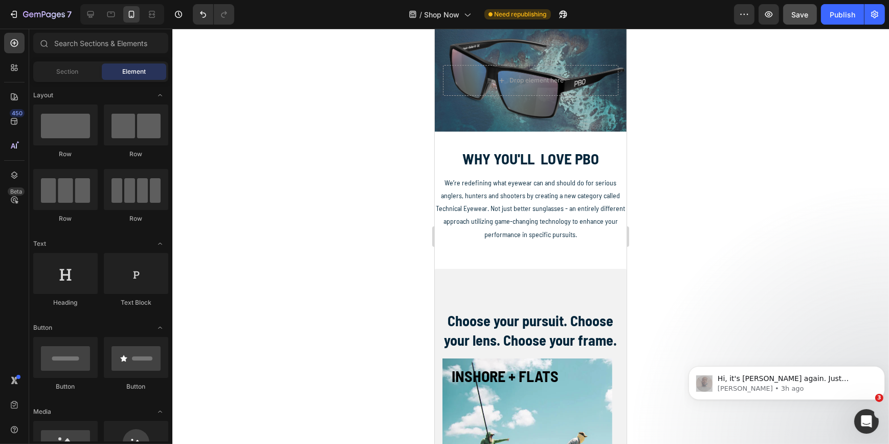
scroll to position [0, 0]
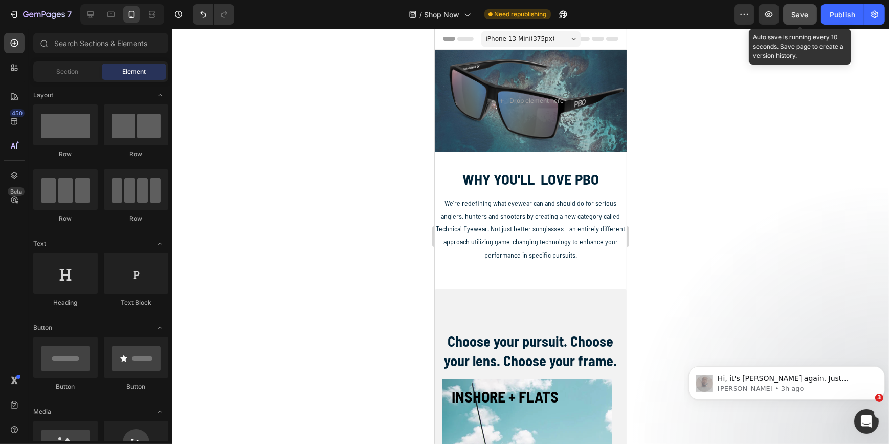
click at [796, 18] on span "Save" at bounding box center [800, 14] width 17 height 9
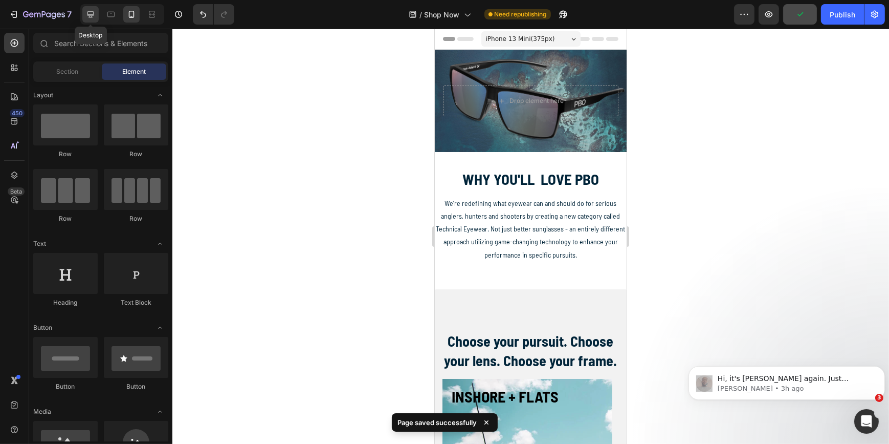
click at [89, 15] on icon at bounding box center [90, 14] width 10 height 10
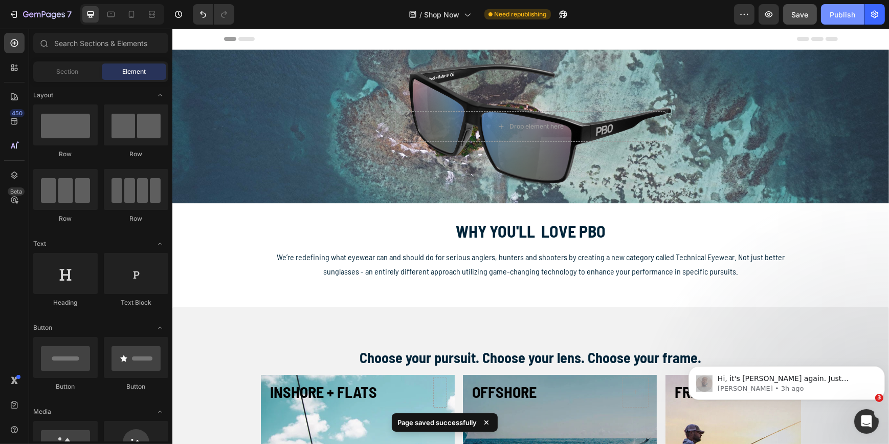
click at [843, 13] on div "Publish" at bounding box center [843, 14] width 26 height 11
